Goal: Task Accomplishment & Management: Use online tool/utility

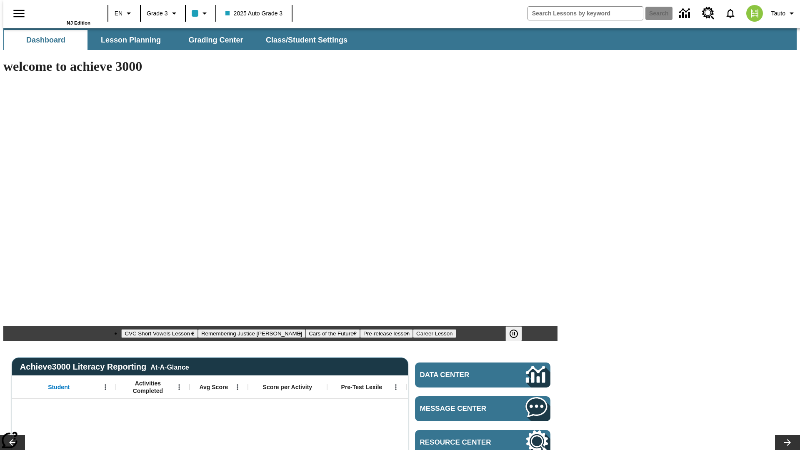
type input "-1"
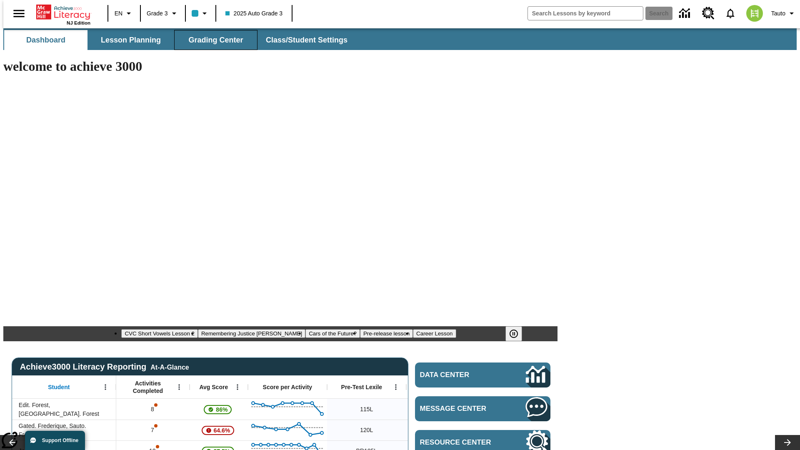
click at [213, 40] on span "Grading Center" at bounding box center [215, 40] width 55 height 10
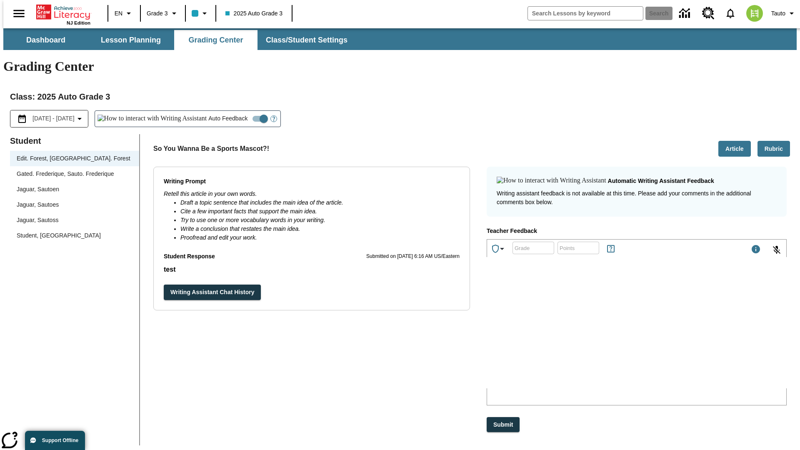
click at [72, 185] on div "Jaguar, Sautoen" at bounding box center [75, 189] width 116 height 9
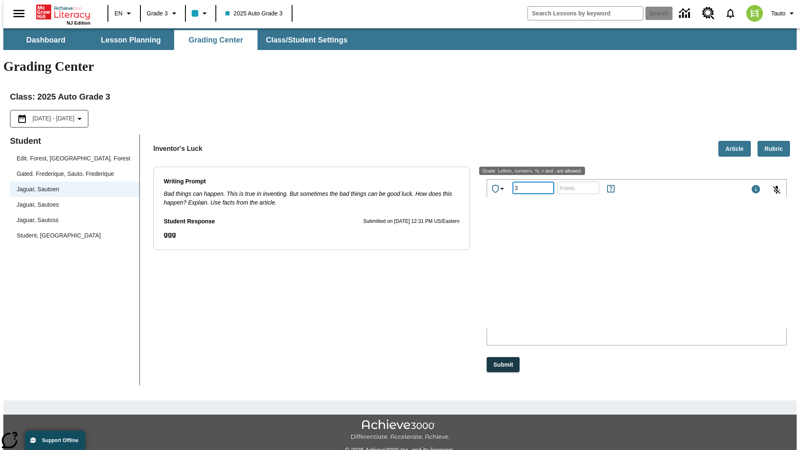
type input "3"
type input "10"
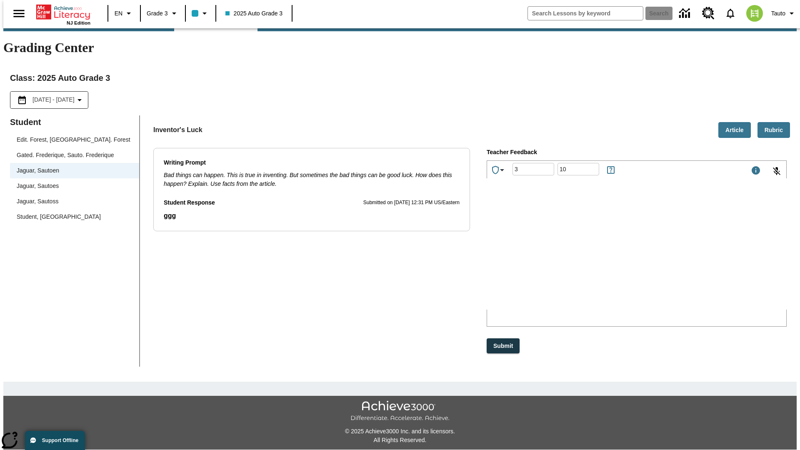
click at [609, 256] on p "Type your response here." at bounding box center [549, 255] width 118 height 8
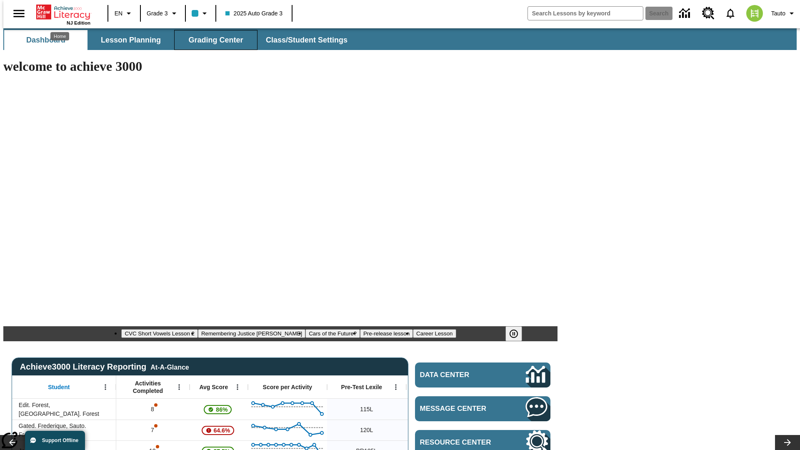
click at [213, 40] on span "Grading Center" at bounding box center [215, 40] width 55 height 10
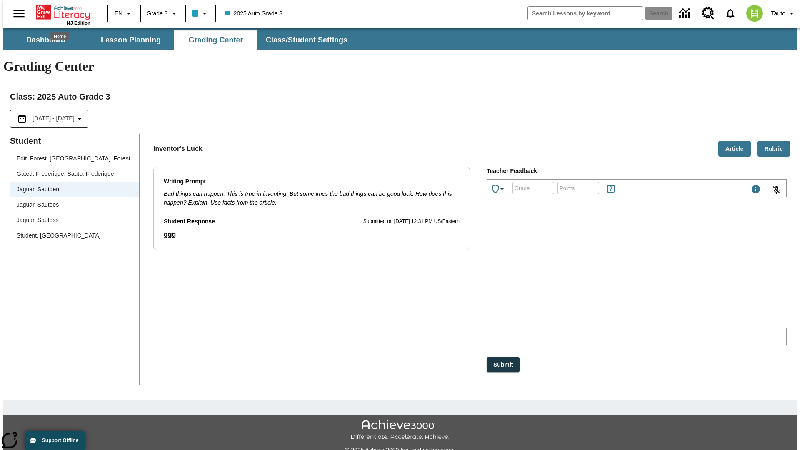
click at [609, 275] on p "HMHTO" at bounding box center [549, 274] width 118 height 8
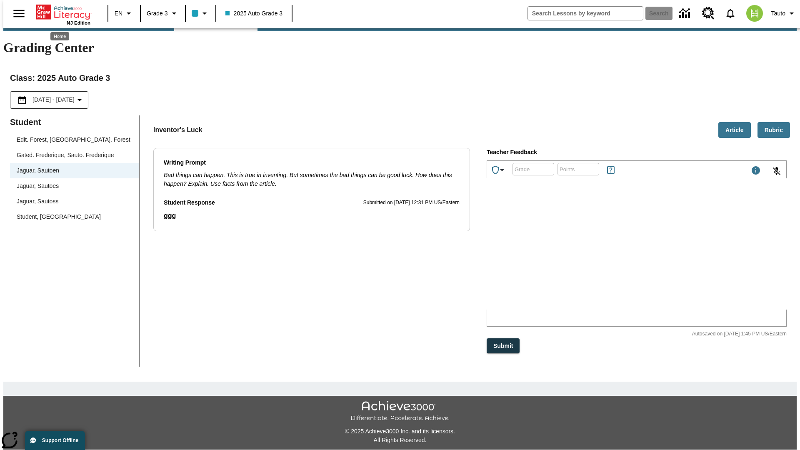
click at [609, 256] on p "eoGPBa" at bounding box center [549, 255] width 118 height 8
